Goal: Information Seeking & Learning: Learn about a topic

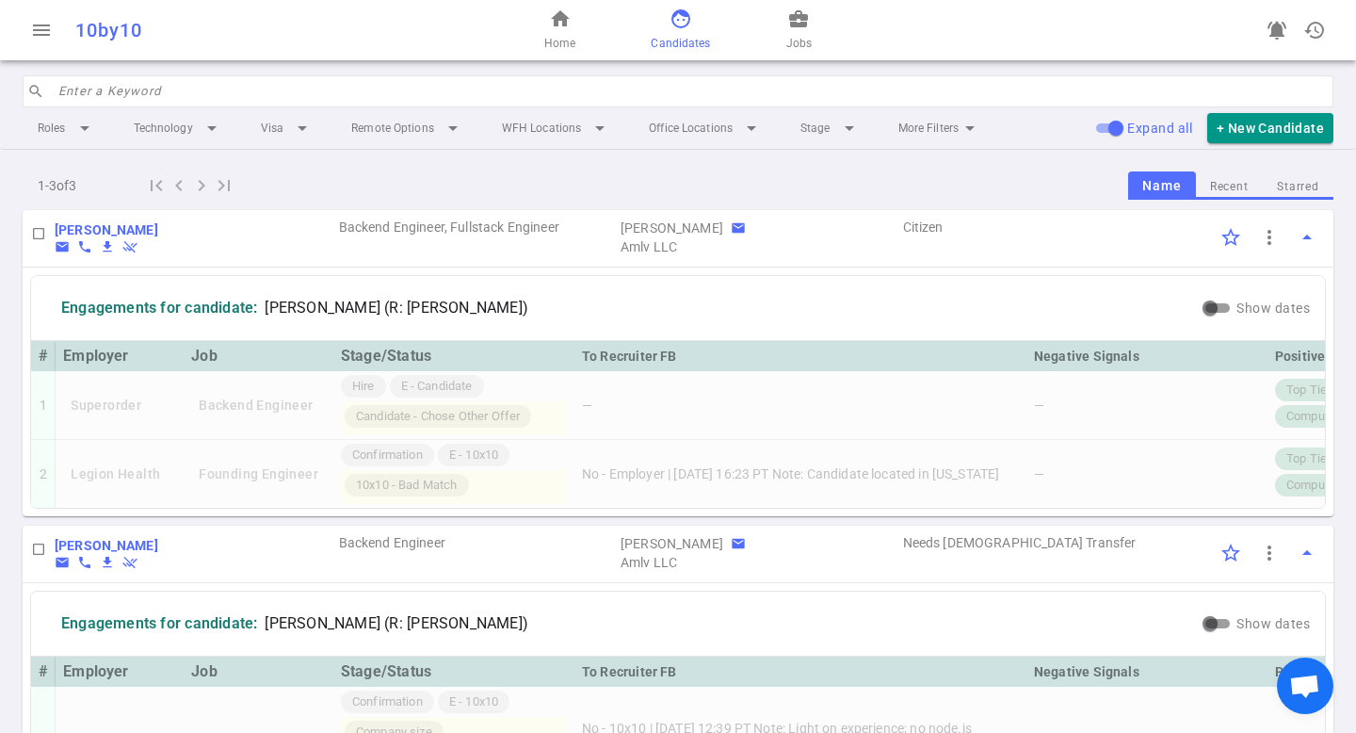
scroll to position [383, 0]
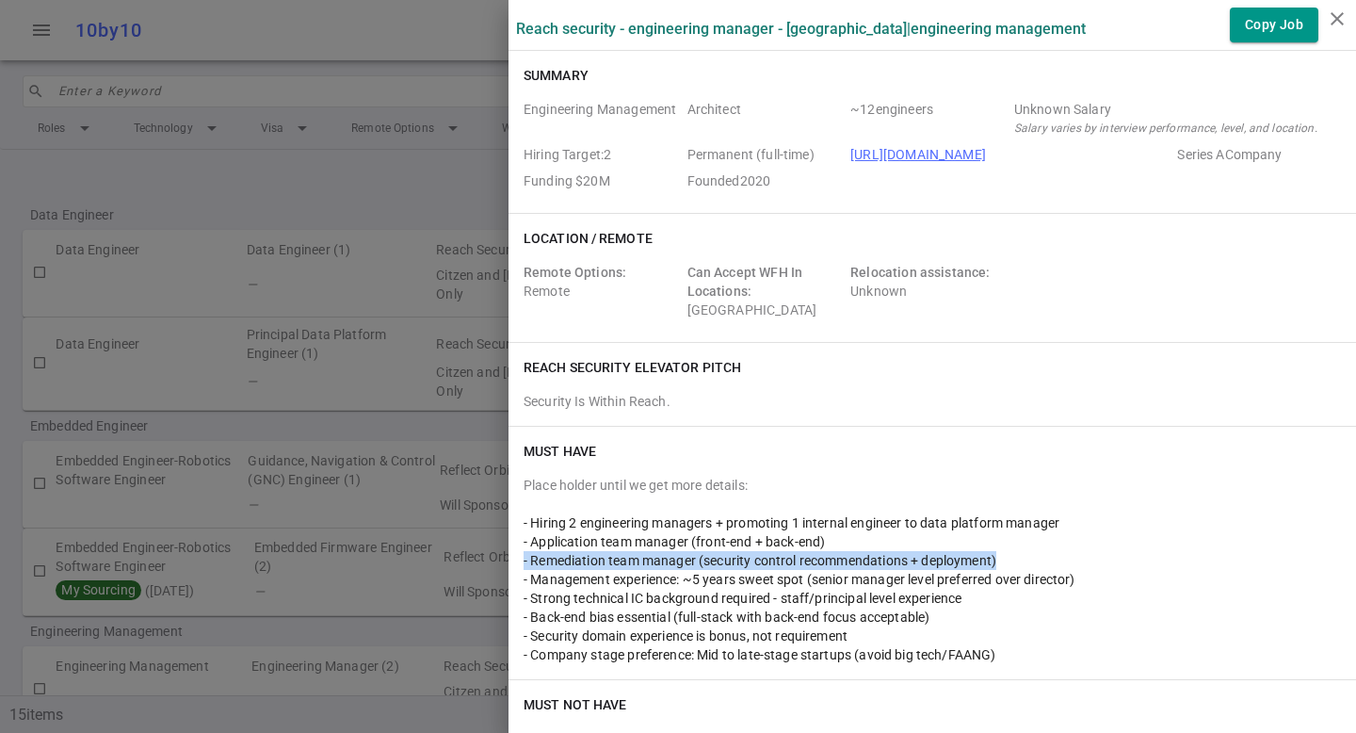
scroll to position [210, 0]
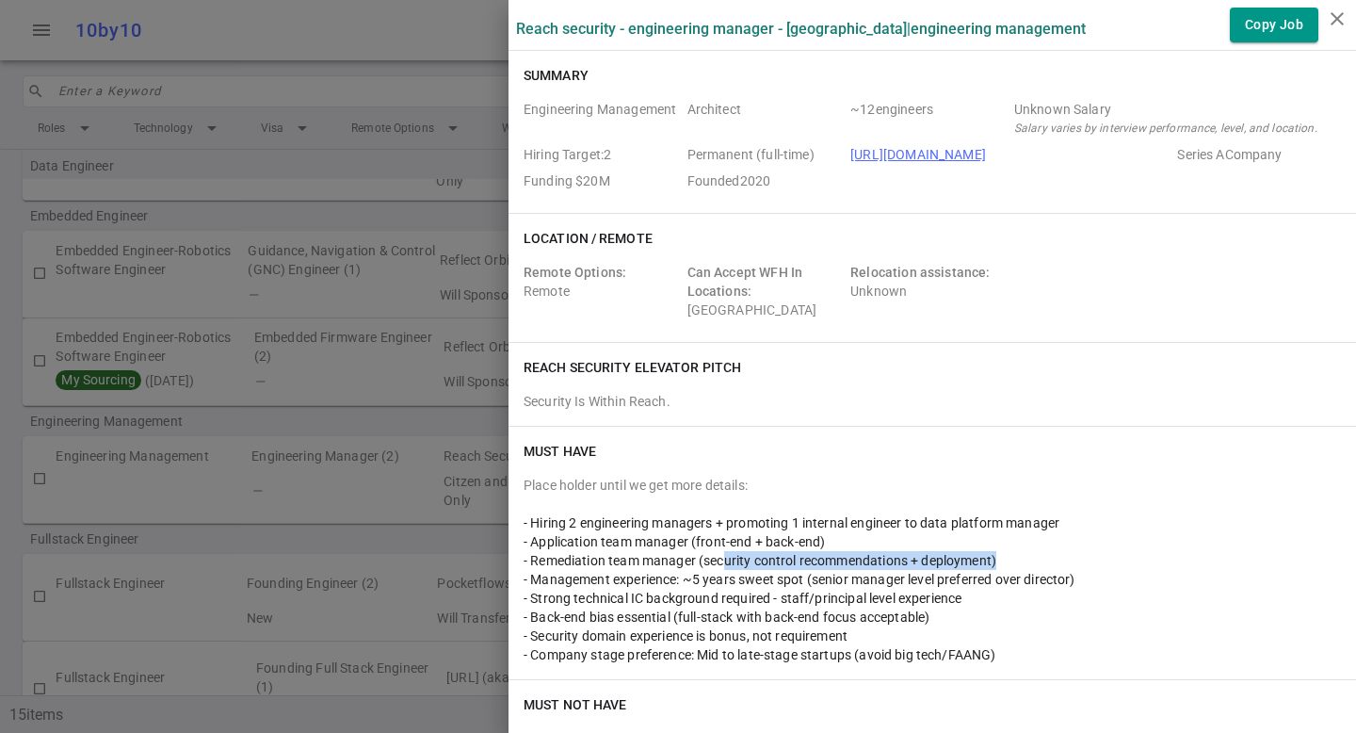
click at [709, 563] on span "- Remediation team manager (security control recommendations + deployment)" at bounding box center [760, 560] width 473 height 15
click at [695, 560] on span "- Remediation team manager (security control recommendations + deployment)" at bounding box center [760, 560] width 473 height 15
drag, startPoint x: 695, startPoint y: 560, endPoint x: 986, endPoint y: 557, distance: 291.1
click at [986, 557] on span "- Remediation team manager (security control recommendations + deployment)" at bounding box center [760, 560] width 473 height 15
copy span "security control recommendations + deployment)"
